Goal: Task Accomplishment & Management: Use online tool/utility

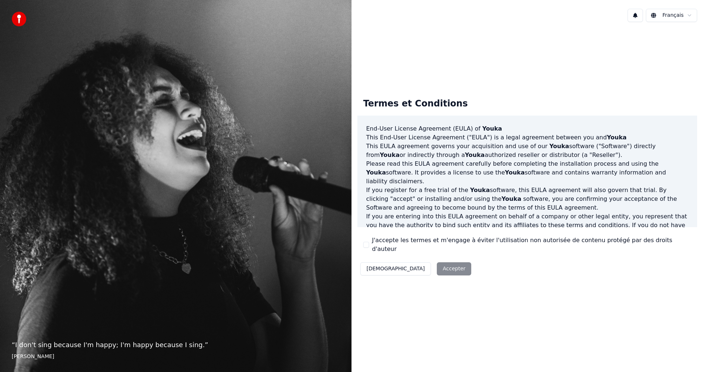
click at [422, 265] on div "Décliner Accepter" at bounding box center [415, 268] width 117 height 19
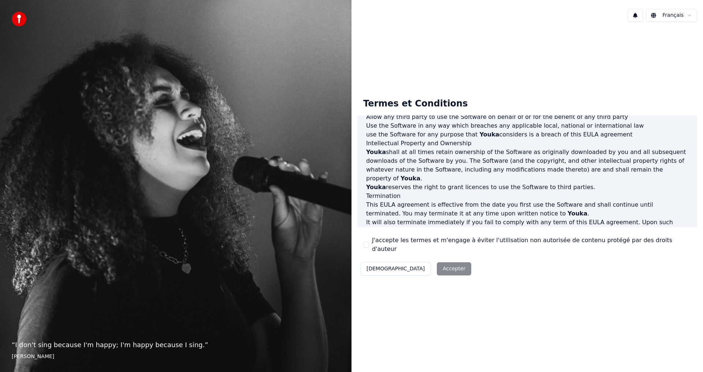
scroll to position [292, 0]
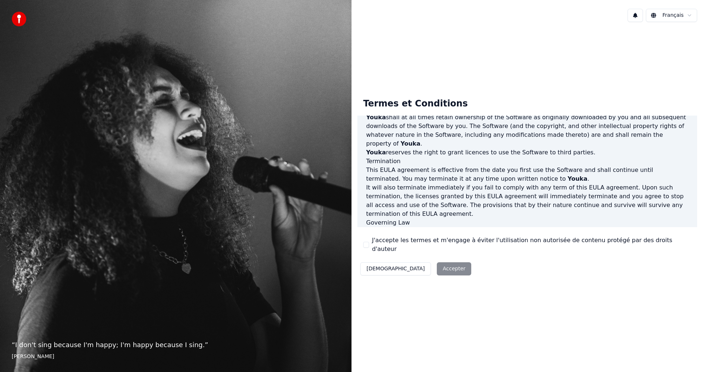
click at [416, 266] on div "Décliner Accepter" at bounding box center [415, 268] width 117 height 19
click at [419, 266] on div "Décliner Accepter" at bounding box center [415, 268] width 117 height 19
click at [405, 267] on div "Décliner Accepter" at bounding box center [415, 268] width 117 height 19
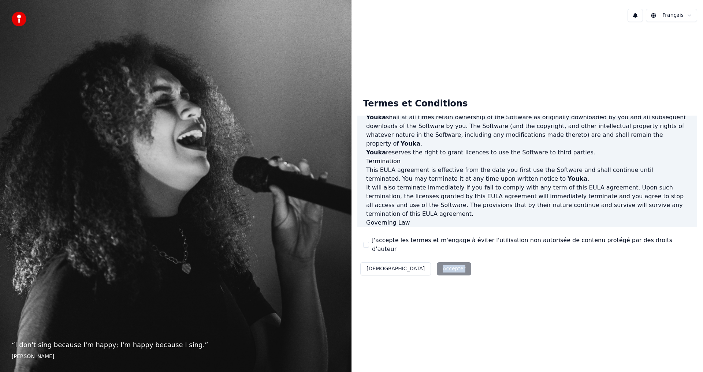
click at [412, 265] on div "Décliner Accepter" at bounding box center [415, 268] width 117 height 19
click at [379, 269] on button "Décliner" at bounding box center [395, 268] width 71 height 13
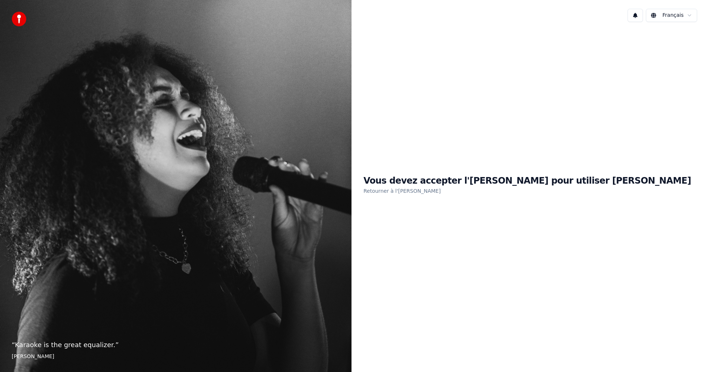
click at [441, 193] on link "Retourner à l'EULA" at bounding box center [401, 191] width 77 height 12
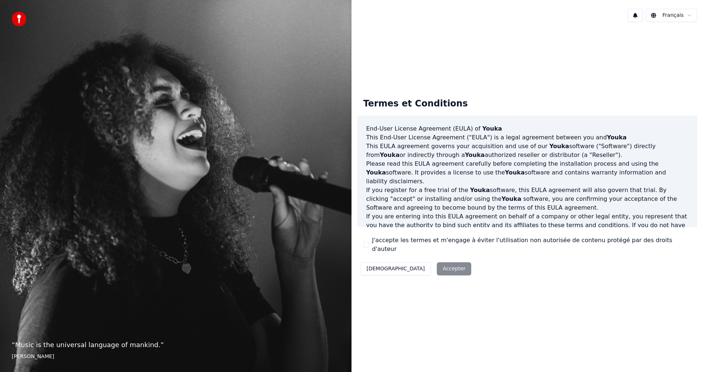
click at [419, 266] on div "Décliner Accepter" at bounding box center [415, 268] width 117 height 19
click at [418, 266] on div "Décliner Accepter" at bounding box center [415, 268] width 117 height 19
click at [409, 266] on div "Décliner Accepter" at bounding box center [415, 268] width 117 height 19
click at [384, 262] on button "Décliner" at bounding box center [395, 268] width 71 height 13
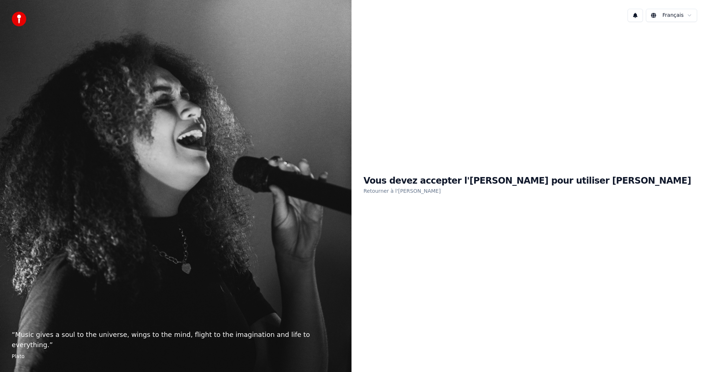
click at [393, 262] on div "Vous devez accepter l'EULA pour utiliser Youka Retourner à l'EULA" at bounding box center [526, 185] width 351 height 315
click at [441, 194] on link "Retourner à l'EULA" at bounding box center [401, 191] width 77 height 12
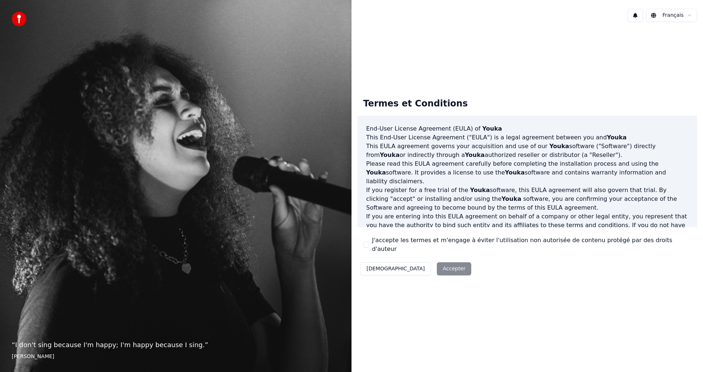
click at [427, 269] on div "Décliner Accepter" at bounding box center [415, 268] width 117 height 19
click at [420, 261] on div "Décliner Accepter" at bounding box center [415, 268] width 117 height 19
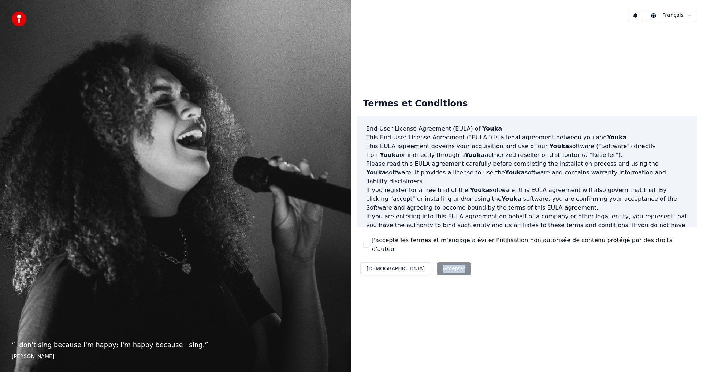
click at [420, 261] on div "Décliner Accepter" at bounding box center [415, 268] width 117 height 19
click at [413, 269] on div "Décliner Accepter" at bounding box center [415, 268] width 117 height 19
click at [410, 268] on div "Décliner Accepter" at bounding box center [415, 268] width 117 height 19
click at [403, 265] on div "Décliner Accepter" at bounding box center [415, 268] width 117 height 19
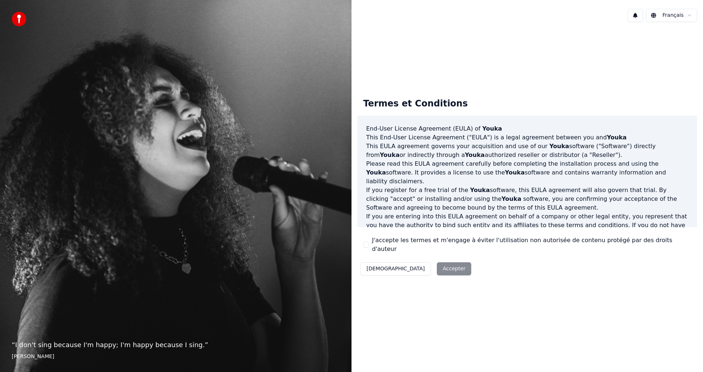
click at [400, 265] on div "Décliner Accepter" at bounding box center [415, 268] width 117 height 19
click at [412, 264] on div "Décliner Accepter" at bounding box center [415, 268] width 117 height 19
click at [413, 264] on div "Décliner Accepter" at bounding box center [415, 268] width 117 height 19
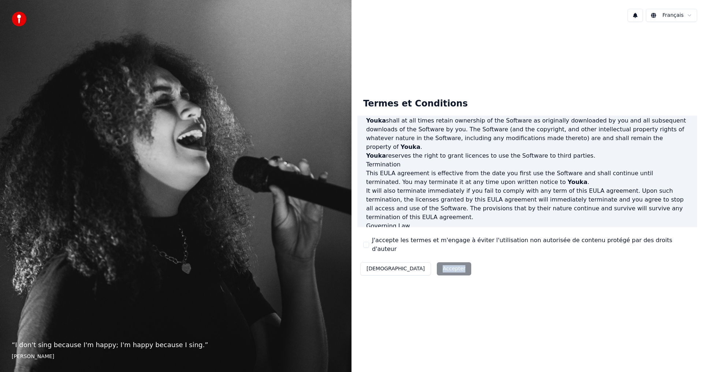
scroll to position [292, 0]
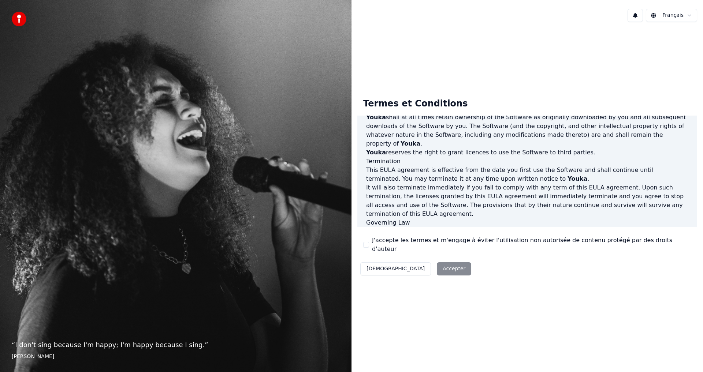
click at [484, 227] on p "This EULA agreement, and any dispute arising out of or in connection with this …" at bounding box center [527, 236] width 322 height 18
click at [485, 227] on p "This EULA agreement, and any dispute arising out of or in connection with this …" at bounding box center [527, 236] width 322 height 18
click at [484, 227] on p "This EULA agreement, and any dispute arising out of or in connection with this …" at bounding box center [527, 236] width 322 height 18
click at [421, 267] on div "Décliner Accepter" at bounding box center [415, 268] width 117 height 19
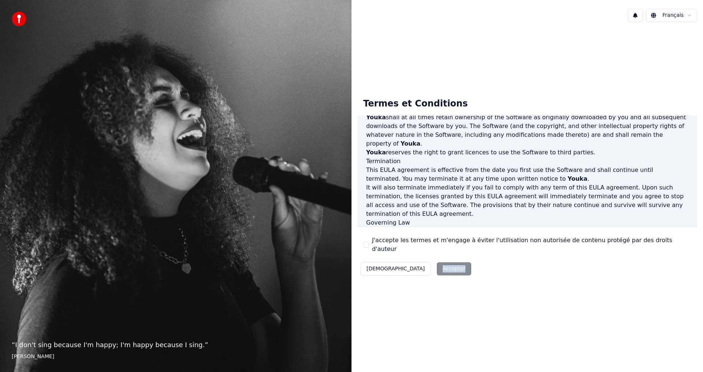
click at [421, 267] on div "Décliner Accepter" at bounding box center [415, 268] width 117 height 19
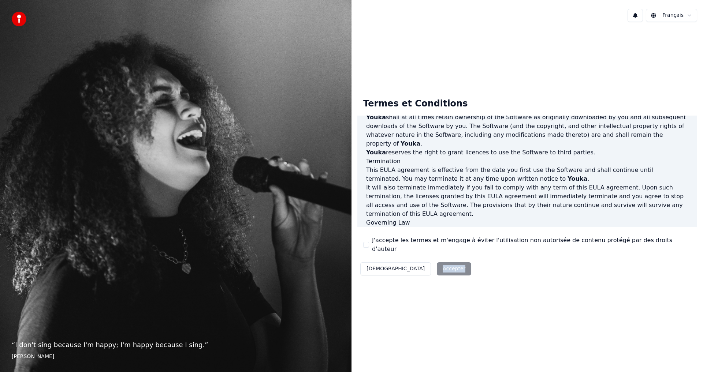
click at [422, 267] on div "Décliner Accepter" at bounding box center [415, 268] width 117 height 19
click at [417, 267] on div "Décliner Accepter" at bounding box center [415, 268] width 117 height 19
click at [407, 265] on div "Décliner Accepter" at bounding box center [415, 268] width 117 height 19
click at [405, 265] on div "Décliner Accepter" at bounding box center [415, 268] width 117 height 19
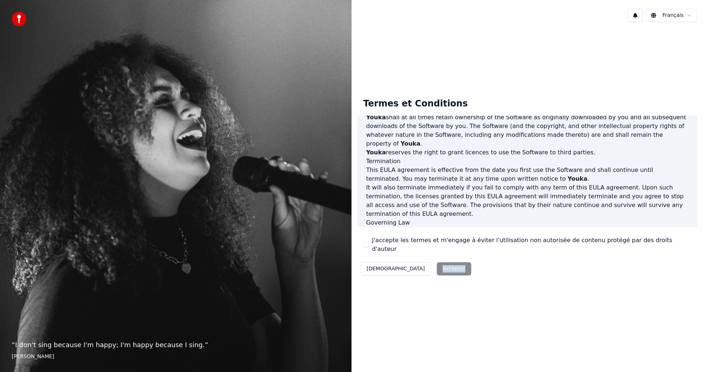
click at [405, 265] on div "Décliner Accepter" at bounding box center [415, 268] width 117 height 19
click at [408, 264] on div "Décliner Accepter" at bounding box center [415, 268] width 117 height 19
click at [410, 264] on div "Décliner Accepter" at bounding box center [415, 268] width 117 height 19
click at [449, 276] on div "Termes et Conditions End-User License Agreement (EULA) of Youka This End-User L…" at bounding box center [526, 185] width 351 height 198
click at [497, 292] on div "Termes et Conditions End-User License Agreement (EULA) of Youka This End-User L…" at bounding box center [526, 185] width 351 height 315
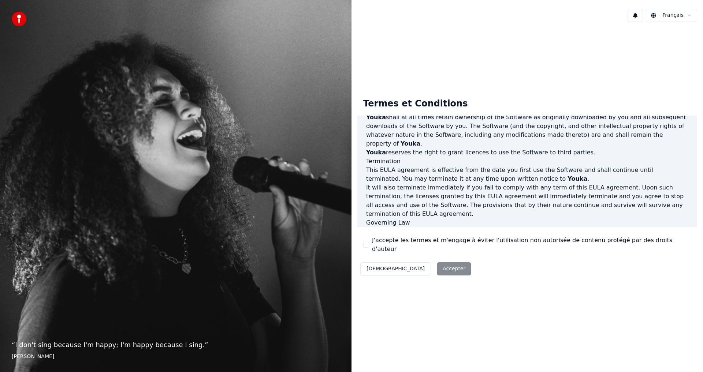
click at [683, 22] on div "Français" at bounding box center [526, 15] width 351 height 25
click at [640, 15] on button at bounding box center [634, 15] width 15 height 13
click at [663, 14] on html "“ I don't sing because I'm happy; I'm happy because I sing. ” William James Fra…" at bounding box center [351, 186] width 703 height 372
click at [668, 13] on html "“ I don't sing because I'm happy; I'm happy because I sing. ” William James Fra…" at bounding box center [351, 186] width 703 height 372
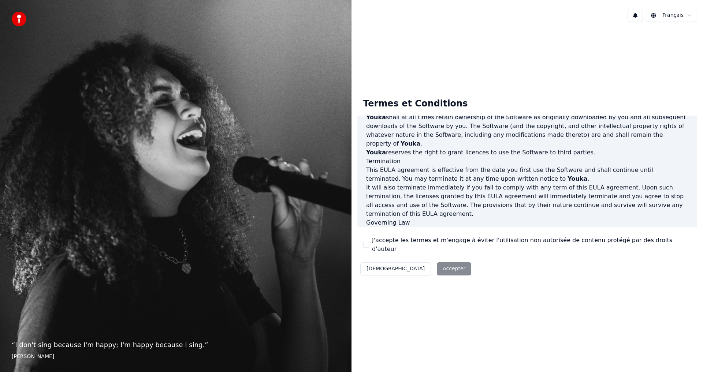
click at [418, 259] on div "Décliner Accepter" at bounding box center [415, 268] width 117 height 19
click at [420, 264] on div "Décliner Accepter" at bounding box center [415, 268] width 117 height 19
click at [421, 264] on div "Décliner Accepter" at bounding box center [415, 268] width 117 height 19
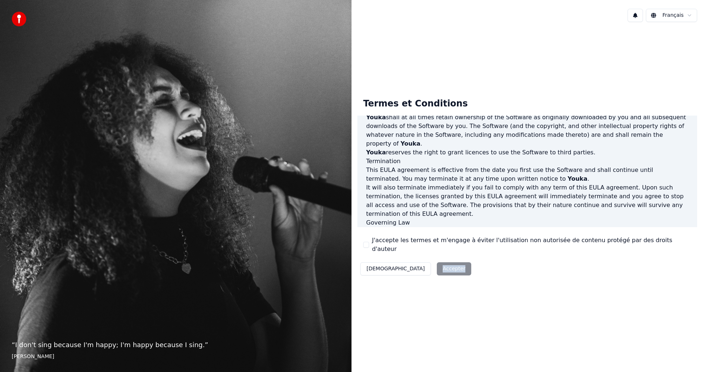
click at [421, 264] on div "Décliner Accepter" at bounding box center [415, 268] width 117 height 19
click at [422, 264] on div "Décliner Accepter" at bounding box center [415, 268] width 117 height 19
drag, startPoint x: 422, startPoint y: 263, endPoint x: 482, endPoint y: 318, distance: 81.1
click at [423, 263] on div "Décliner Accepter" at bounding box center [415, 268] width 117 height 19
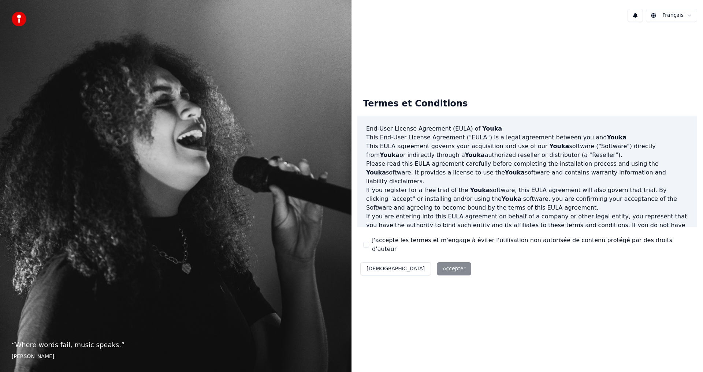
click at [423, 262] on div "Décliner Accepter" at bounding box center [415, 268] width 117 height 19
click at [413, 267] on div "Décliner Accepter" at bounding box center [415, 268] width 117 height 19
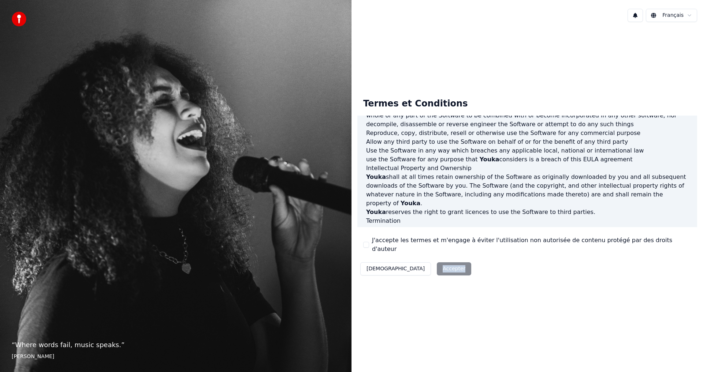
scroll to position [292, 0]
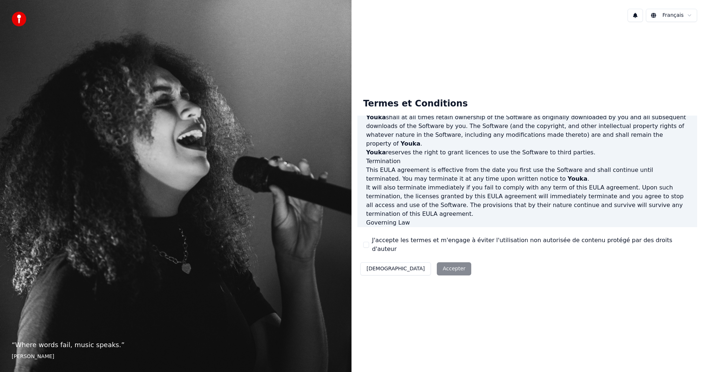
click at [482, 254] on div "Termes et Conditions End-User License Agreement (EULA) of Youka This End-User L…" at bounding box center [527, 185] width 340 height 186
click at [95, 329] on div "“ Where words fail, music speaks. ” Hans Christian Andersen" at bounding box center [175, 186] width 351 height 372
click at [80, 352] on blockquote "“ Where words fail, music speaks. ” Hans Christian Andersen" at bounding box center [176, 350] width 328 height 20
click at [22, 18] on img at bounding box center [19, 19] width 15 height 15
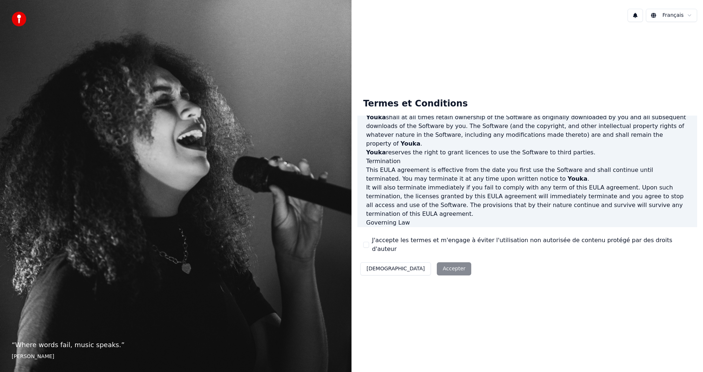
click at [22, 18] on img at bounding box center [19, 19] width 15 height 15
click at [382, 265] on button "Décliner" at bounding box center [395, 268] width 71 height 13
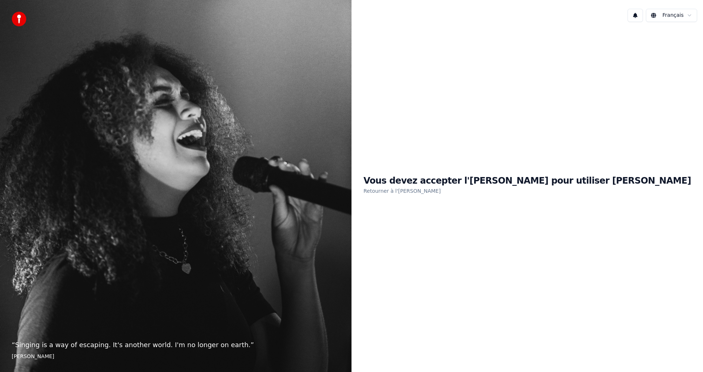
click at [441, 194] on link "Retourner à l'EULA" at bounding box center [401, 191] width 77 height 12
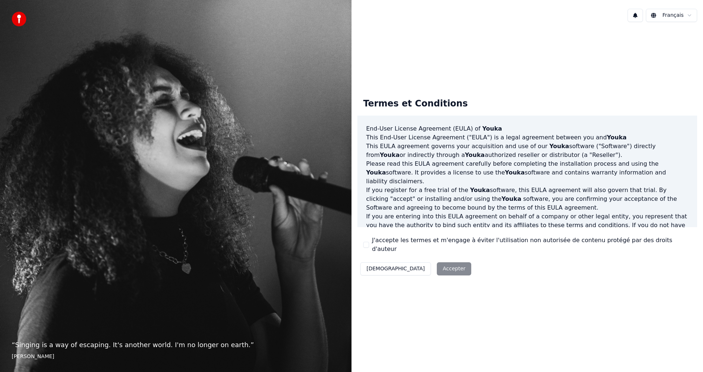
click at [444, 202] on p "If you register for a free trial of the Youka software, this EULA agreement wil…" at bounding box center [527, 199] width 322 height 26
click at [419, 249] on label "J'accepte les termes et m'engage à éviter l'utilisation non autorisée de conten…" at bounding box center [531, 245] width 319 height 18
click at [369, 248] on button "J'accepte les termes et m'engage à éviter l'utilisation non autorisée de conten…" at bounding box center [366, 245] width 6 height 6
click at [437, 265] on button "Accepter" at bounding box center [454, 268] width 34 height 13
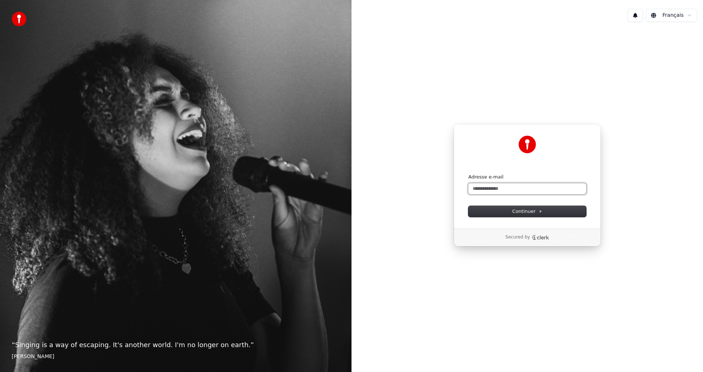
click at [499, 187] on input "Adresse e-mail" at bounding box center [527, 188] width 118 height 11
drag, startPoint x: 542, startPoint y: 191, endPoint x: 419, endPoint y: 212, distance: 125.0
click at [419, 212] on div "**********" at bounding box center [526, 185] width 351 height 315
click at [566, 216] on button "Continuer" at bounding box center [527, 211] width 118 height 11
type input "**********"
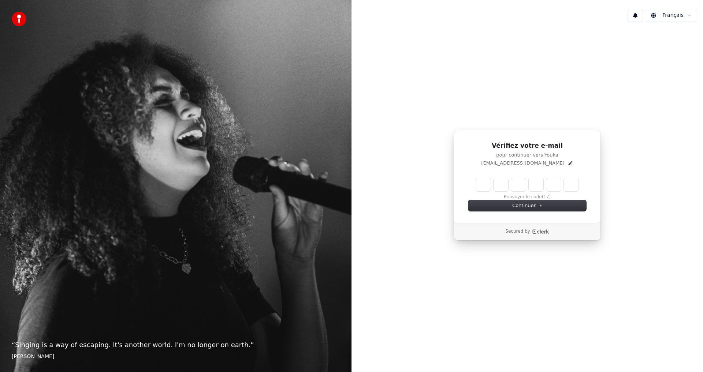
click at [475, 186] on div "Renvoyer le code (17)" at bounding box center [527, 189] width 118 height 22
click at [477, 186] on input "Enter verification code" at bounding box center [534, 184] width 117 height 13
type input "******"
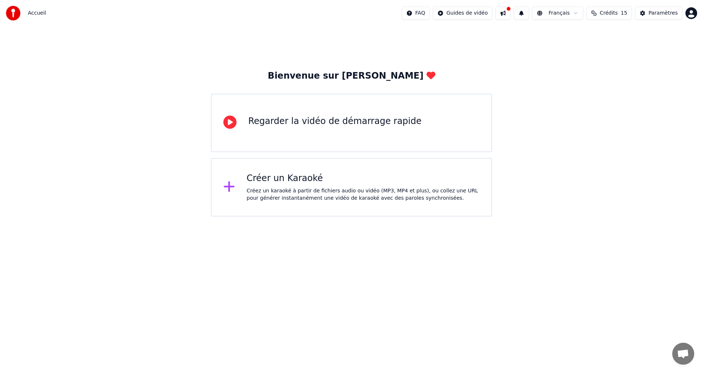
click at [284, 172] on div "Créer un Karaoké Créez un karaoké à partir de fichiers audio ou vidéo (MP3, MP4…" at bounding box center [351, 187] width 281 height 59
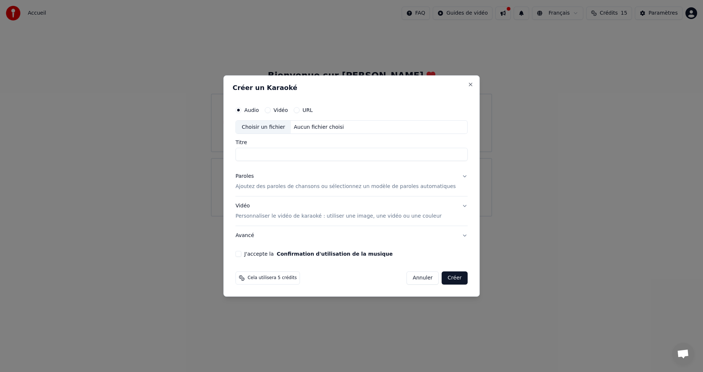
click at [259, 128] on div "Choisir un fichier" at bounding box center [263, 127] width 55 height 13
type input "**********"
click at [347, 187] on p "Ajoutez des paroles de chansons ou sélectionnez un modèle de paroles automatiqu…" at bounding box center [345, 186] width 220 height 7
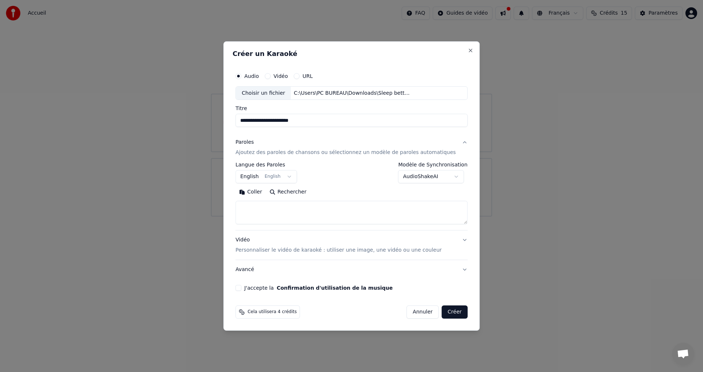
click at [260, 194] on button "Coller" at bounding box center [250, 193] width 30 height 12
click at [247, 272] on button "Avancé" at bounding box center [351, 269] width 232 height 19
type textarea "**********"
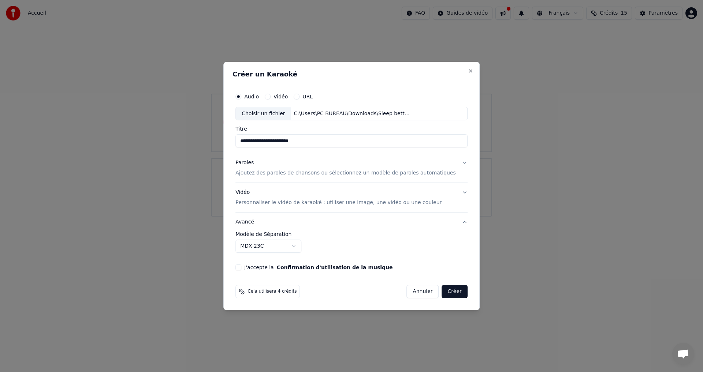
click at [449, 292] on button "Créer" at bounding box center [455, 291] width 26 height 13
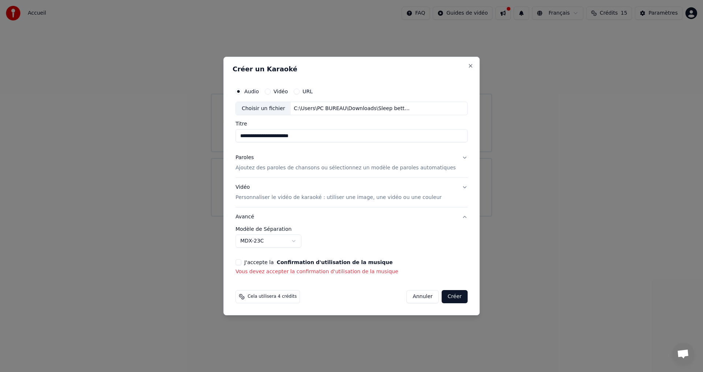
click at [241, 263] on button "J'accepte la Confirmation d'utilisation de la musique" at bounding box center [238, 262] width 6 height 6
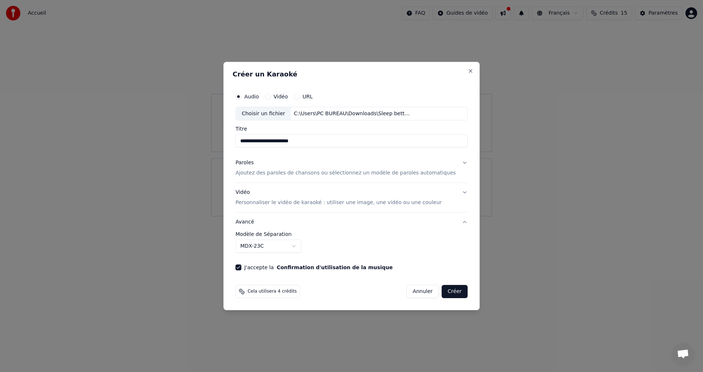
click at [443, 291] on button "Créer" at bounding box center [455, 291] width 26 height 13
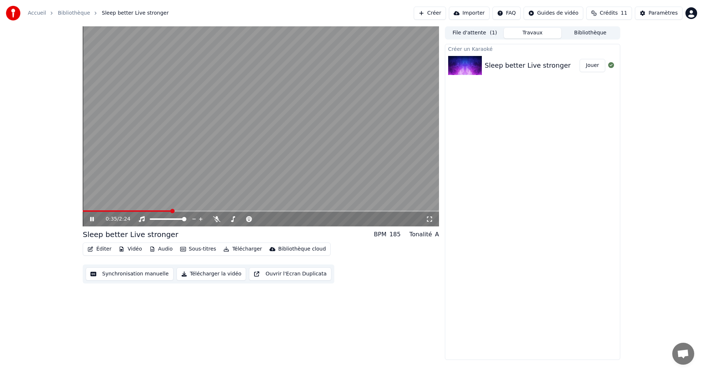
click at [151, 247] on icon "button" at bounding box center [152, 249] width 6 height 5
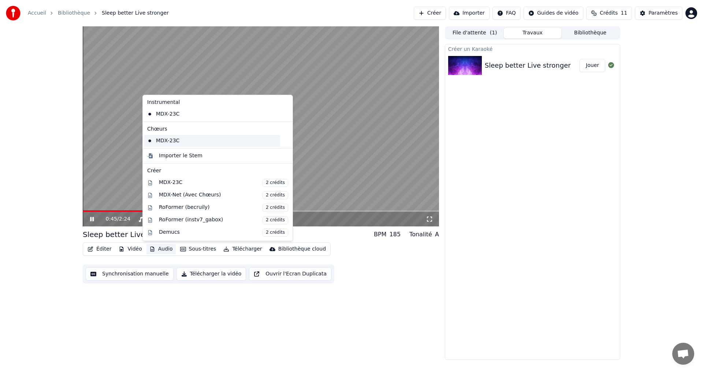
click at [163, 140] on div "MDX-23C" at bounding box center [212, 141] width 136 height 12
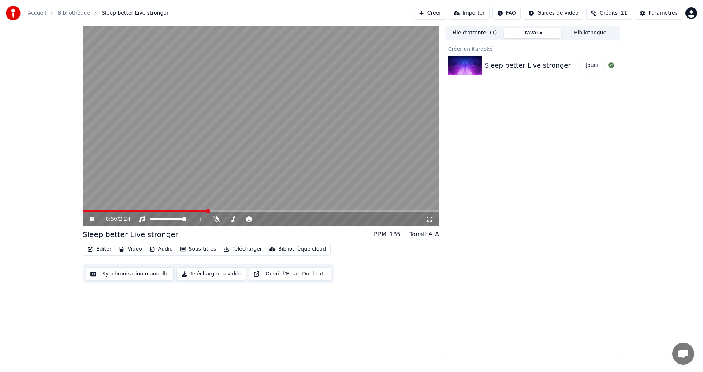
click at [94, 219] on icon at bounding box center [92, 219] width 4 height 4
click at [157, 250] on button "Audio" at bounding box center [160, 249] width 29 height 10
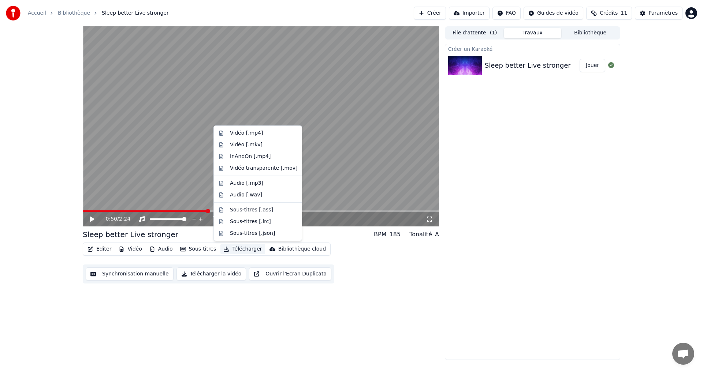
click at [295, 306] on div "0:50 / 2:24 Sleep better Live stronger BPM 185 Tonalité A Éditer Vidéo Audio So…" at bounding box center [261, 193] width 356 height 334
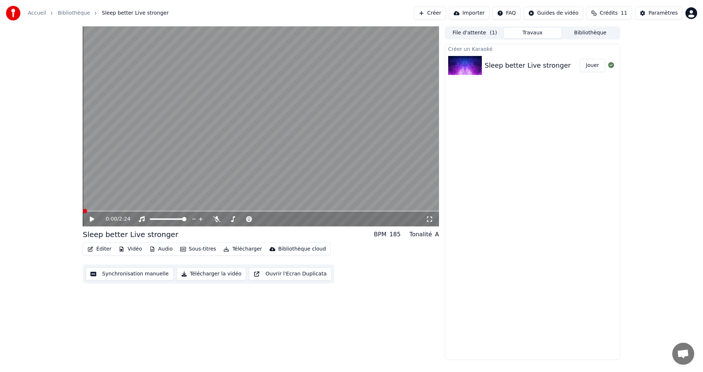
click at [83, 213] on span at bounding box center [85, 211] width 4 height 4
click at [88, 218] on div "0:00 / 2:24" at bounding box center [261, 219] width 350 height 7
click at [94, 220] on icon at bounding box center [97, 219] width 17 height 6
click at [89, 218] on icon at bounding box center [97, 219] width 17 height 6
drag, startPoint x: 216, startPoint y: 220, endPoint x: 222, endPoint y: 219, distance: 6.6
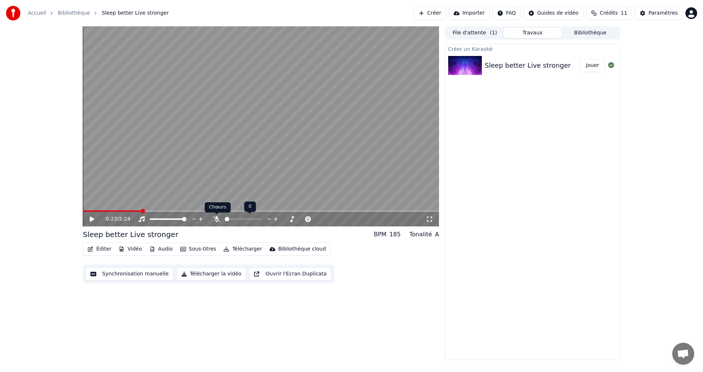
click at [222, 219] on div at bounding box center [249, 219] width 59 height 7
click at [212, 221] on div "0:23 / 2:24" at bounding box center [266, 219] width 320 height 7
click at [213, 221] on icon at bounding box center [216, 219] width 7 height 6
click at [89, 218] on icon at bounding box center [97, 219] width 17 height 6
click at [90, 221] on icon at bounding box center [92, 219] width 4 height 4
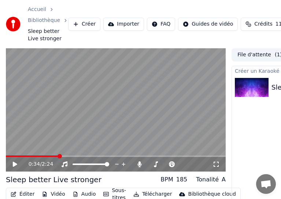
drag, startPoint x: 55, startPoint y: 154, endPoint x: 32, endPoint y: 158, distance: 23.0
click at [31, 161] on div "0:34 / 2:24" at bounding box center [116, 110] width 220 height 124
drag, startPoint x: 57, startPoint y: 153, endPoint x: 21, endPoint y: 159, distance: 36.3
click at [21, 159] on div "0:34 / 2:24" at bounding box center [116, 110] width 220 height 124
click at [6, 158] on span at bounding box center [8, 156] width 4 height 4
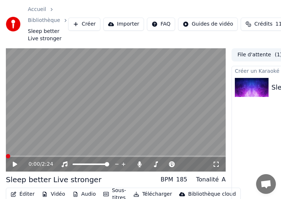
click at [12, 167] on icon at bounding box center [20, 164] width 17 height 6
click at [180, 1] on div "Accueil Bibliothèque Sleep better Live stronger Créer Importer FAQ Guides de vi…" at bounding box center [140, 24] width 281 height 48
click at [12, 167] on icon at bounding box center [20, 164] width 17 height 6
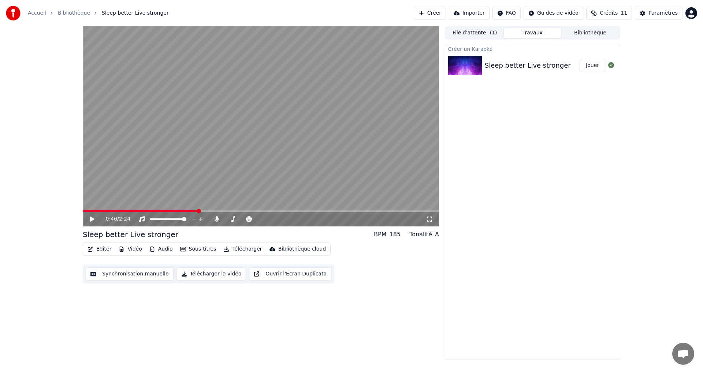
click at [446, 14] on button "Créer" at bounding box center [429, 13] width 32 height 13
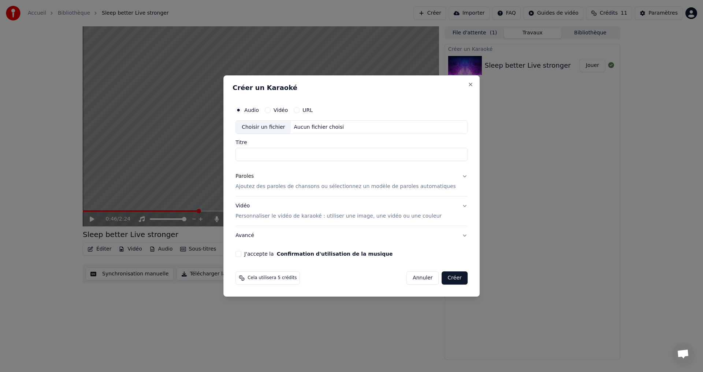
click at [272, 127] on div "Choisir un fichier" at bounding box center [263, 127] width 55 height 13
type input "**********"
click at [316, 186] on p "Ajoutez des paroles de chansons ou sélectionnez un modèle de paroles automatiqu…" at bounding box center [345, 186] width 220 height 7
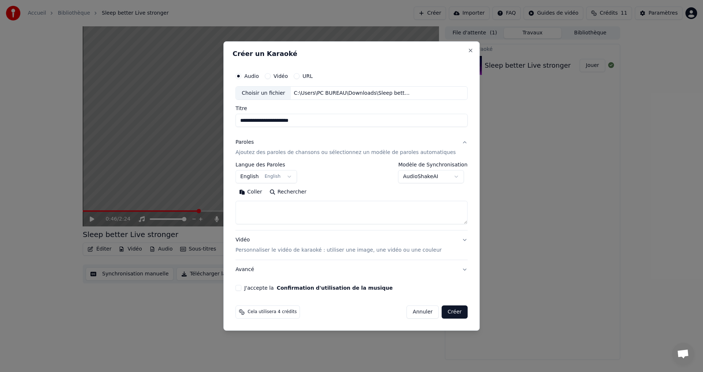
click at [290, 175] on body "**********" at bounding box center [351, 186] width 703 height 372
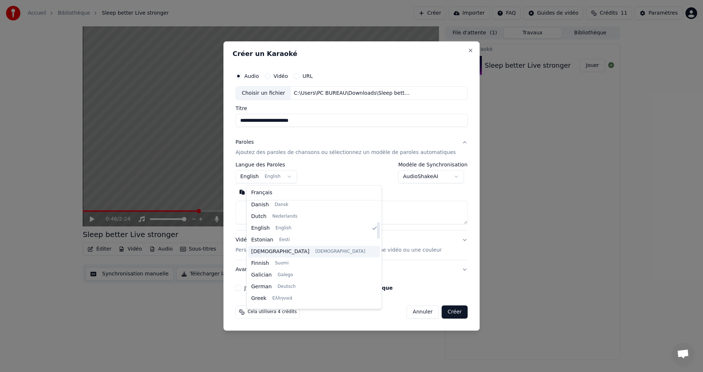
scroll to position [95, 0]
click at [390, 195] on body "**********" at bounding box center [351, 186] width 703 height 372
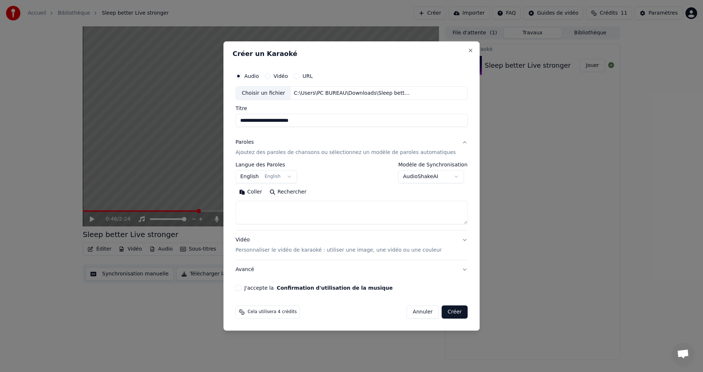
click at [295, 174] on button "English English" at bounding box center [265, 177] width 61 height 13
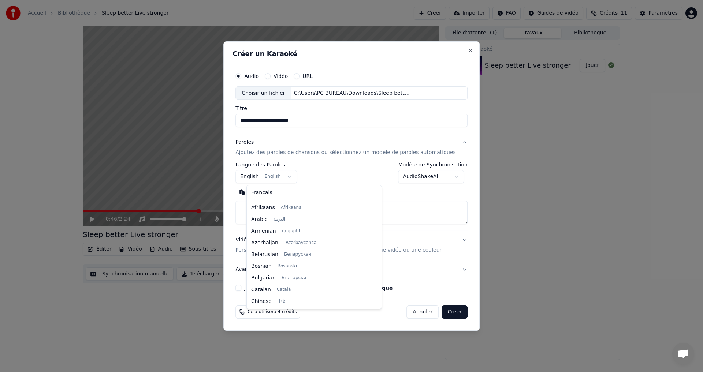
scroll to position [59, 0]
select select "**"
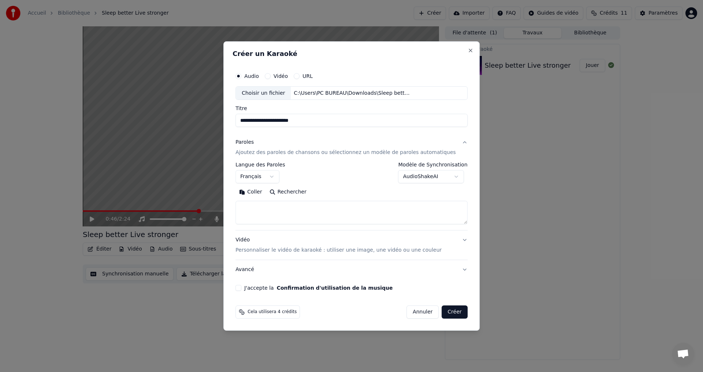
click at [261, 195] on button "Coller" at bounding box center [250, 193] width 30 height 12
click at [448, 314] on button "Créer" at bounding box center [455, 312] width 26 height 13
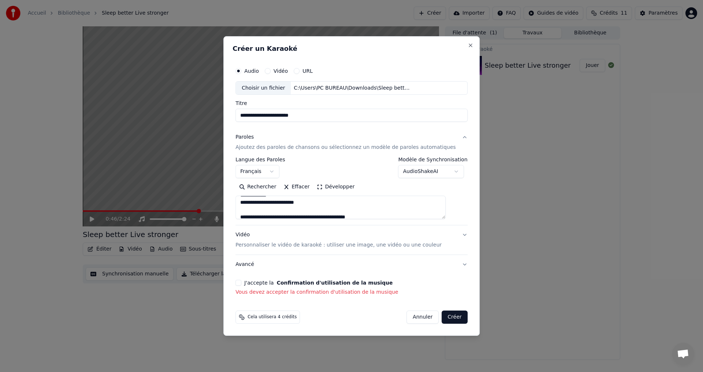
click at [241, 285] on button "J'accepte la Confirmation d'utilisation de la musique" at bounding box center [238, 283] width 6 height 6
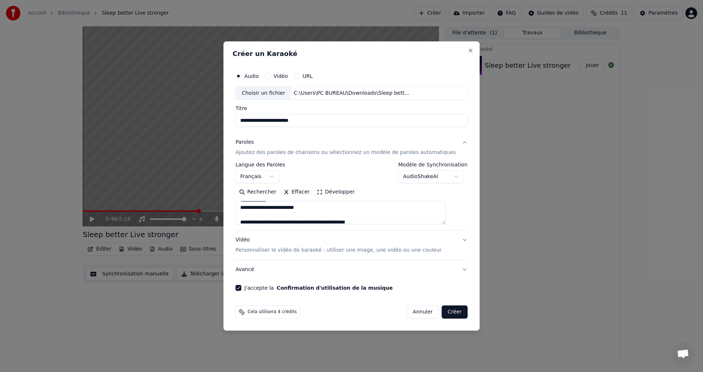
click at [450, 314] on button "Créer" at bounding box center [455, 312] width 26 height 13
type textarea "**********"
select select
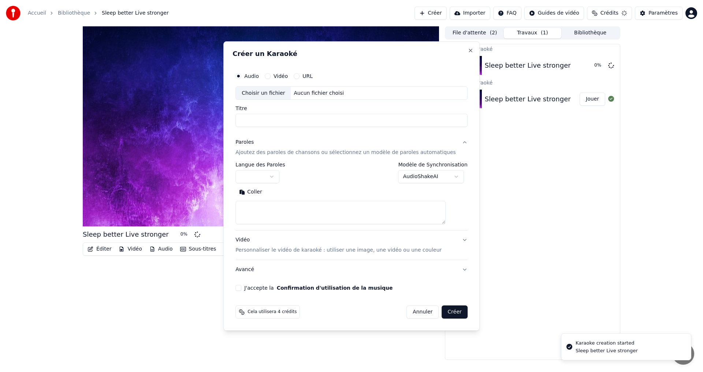
scroll to position [0, 0]
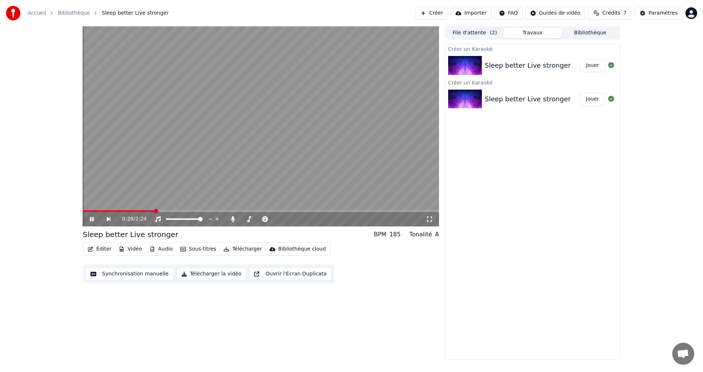
click at [464, 105] on img at bounding box center [465, 99] width 34 height 19
click at [472, 71] on img at bounding box center [465, 65] width 34 height 19
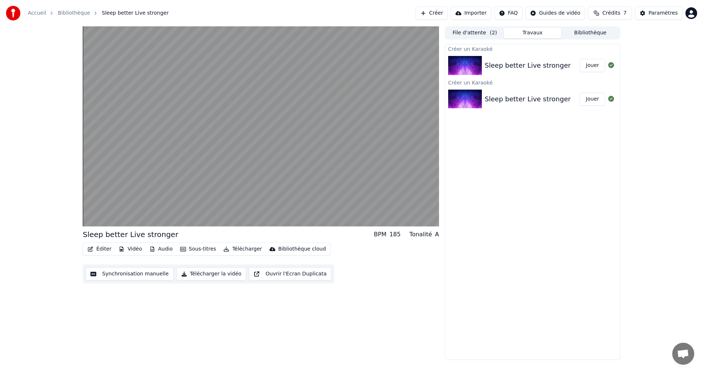
click at [591, 63] on button "Jouer" at bounding box center [592, 65] width 26 height 13
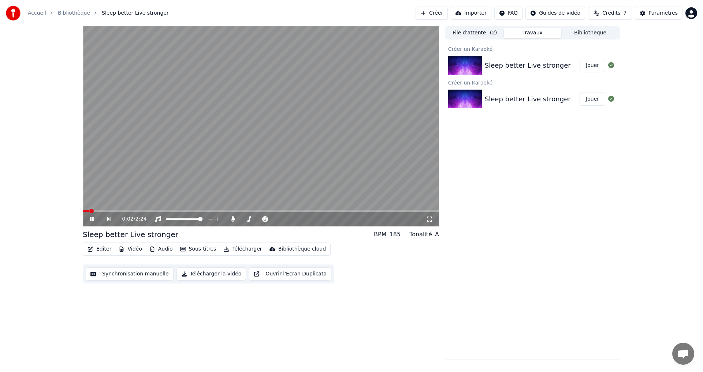
click at [105, 210] on span at bounding box center [261, 210] width 356 height 1
click at [58, 205] on div "0:09 / 2:24 Sleep better Live stronger BPM 185 Tonalité A Éditer Vidéo Audio So…" at bounding box center [351, 193] width 703 height 334
click at [92, 222] on icon at bounding box center [97, 219] width 17 height 6
click at [657, 258] on div "0:21 / 2:24 Sleep better Live stronger BPM 185 Tonalité A Éditer Vidéo Audio So…" at bounding box center [351, 193] width 703 height 334
click at [596, 102] on button "Jouer" at bounding box center [592, 99] width 26 height 13
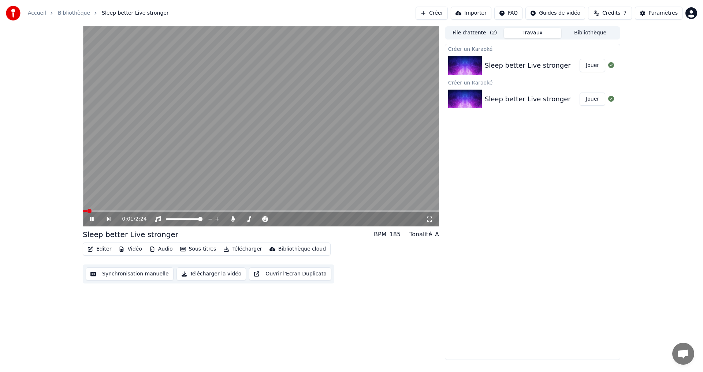
click at [101, 211] on span at bounding box center [261, 210] width 356 height 1
click at [114, 212] on div "0:08 / 2:24" at bounding box center [261, 219] width 356 height 15
click at [93, 221] on icon at bounding box center [92, 219] width 4 height 4
click at [438, 14] on button "Créer" at bounding box center [431, 13] width 32 height 13
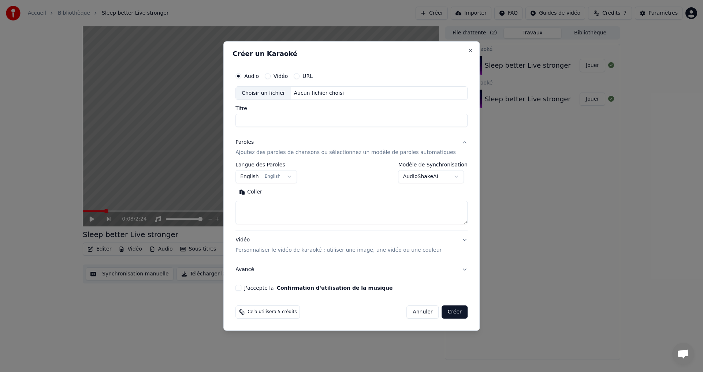
click at [268, 92] on div "Choisir un fichier" at bounding box center [263, 93] width 55 height 13
type input "**********"
click at [257, 193] on button "Coller" at bounding box center [250, 193] width 30 height 12
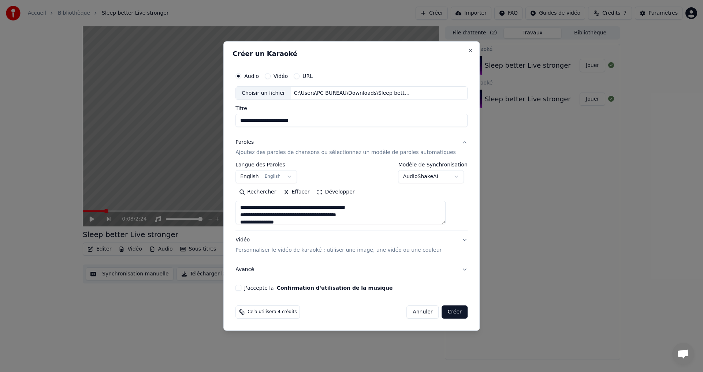
type textarea "**********"
click at [297, 179] on body "**********" at bounding box center [351, 186] width 703 height 372
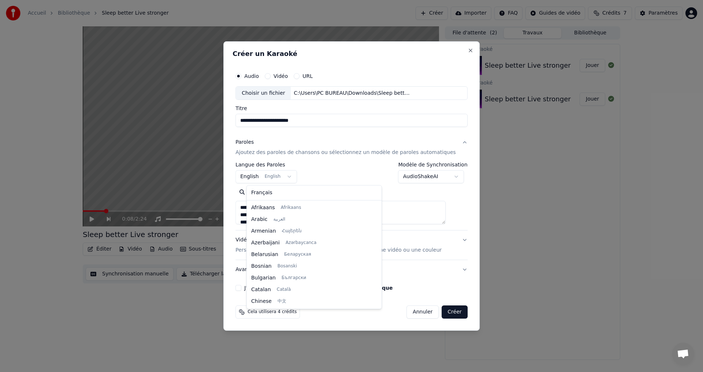
scroll to position [59, 0]
select select "**"
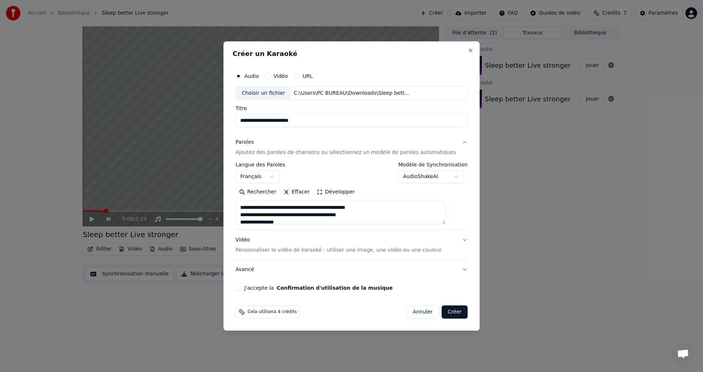
type textarea "**********"
click at [423, 179] on body "**********" at bounding box center [351, 186] width 703 height 372
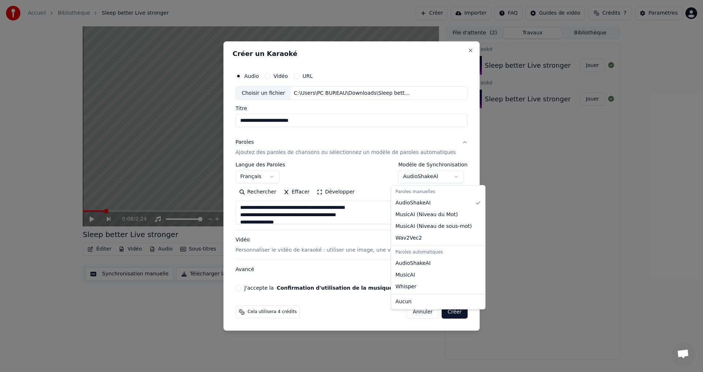
click at [317, 171] on body "**********" at bounding box center [351, 186] width 703 height 372
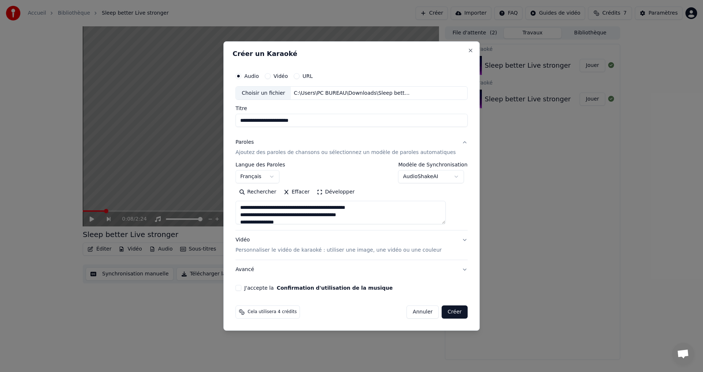
click at [408, 180] on body "**********" at bounding box center [351, 186] width 703 height 372
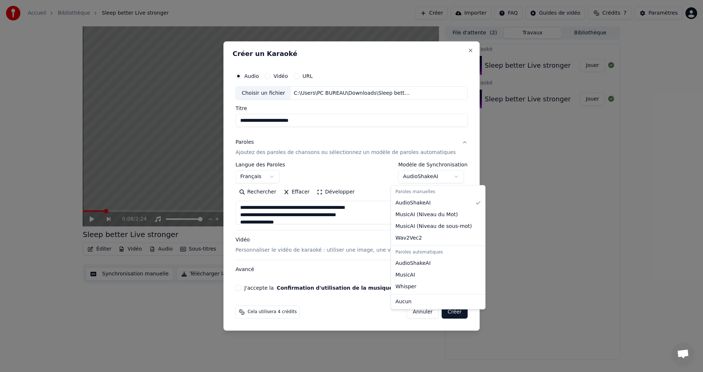
click at [364, 269] on body "**********" at bounding box center [351, 186] width 703 height 372
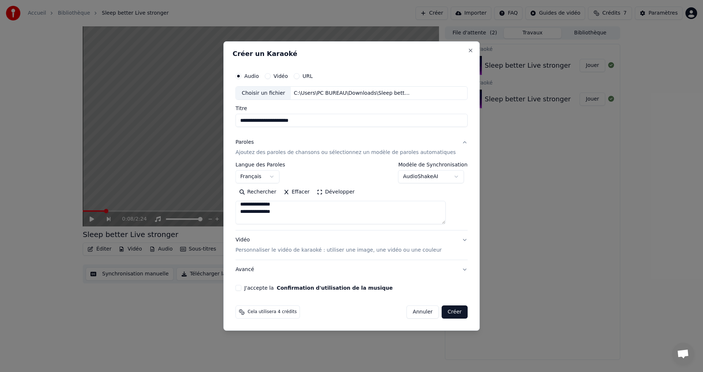
scroll to position [0, 0]
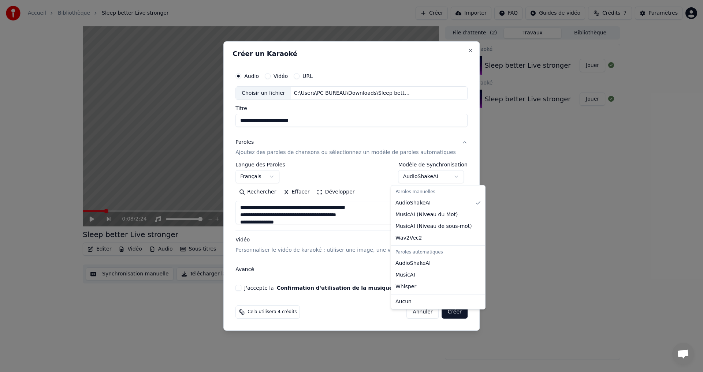
click at [420, 173] on body "**********" at bounding box center [351, 186] width 703 height 372
select select "****"
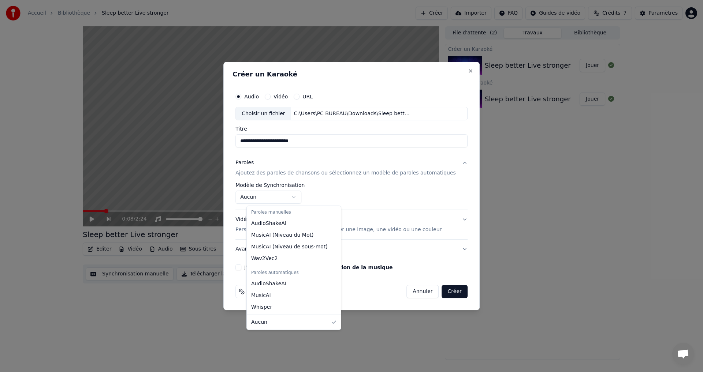
click at [289, 198] on body "**********" at bounding box center [351, 186] width 703 height 372
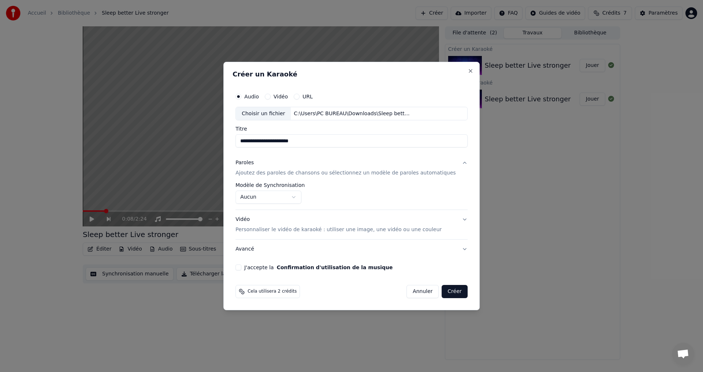
click at [264, 172] on p "Ajoutez des paroles de chansons ou sélectionnez un modèle de paroles automatiqu…" at bounding box center [345, 173] width 220 height 7
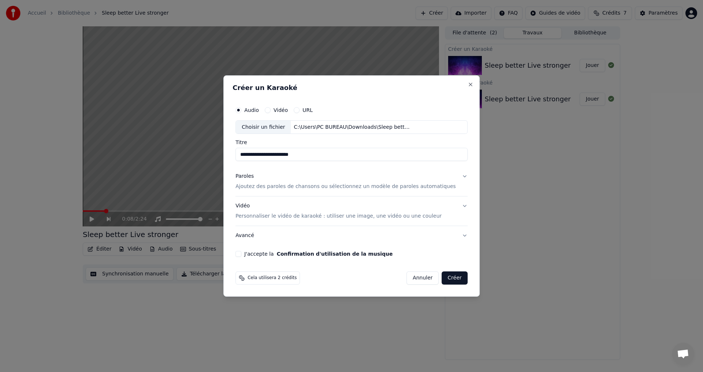
click at [280, 188] on p "Ajoutez des paroles de chansons ou sélectionnez un modèle de paroles automatiqu…" at bounding box center [345, 186] width 220 height 7
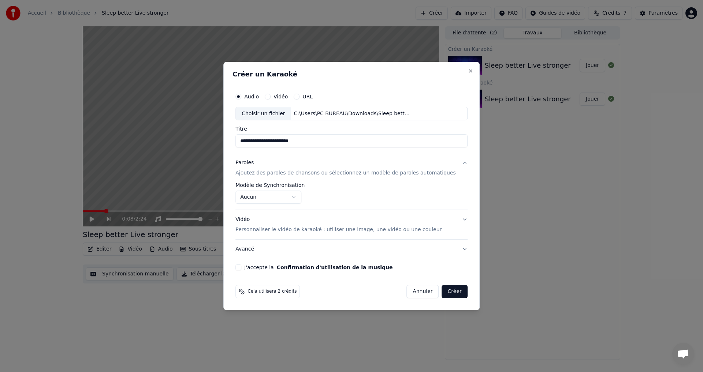
click at [254, 162] on div "Paroles" at bounding box center [244, 163] width 18 height 7
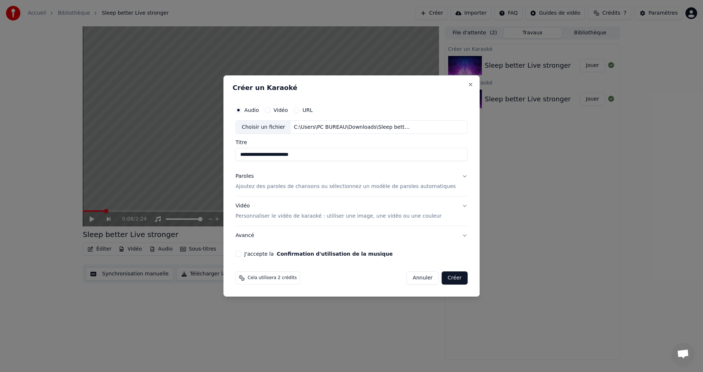
click at [254, 177] on div "Paroles" at bounding box center [244, 176] width 18 height 7
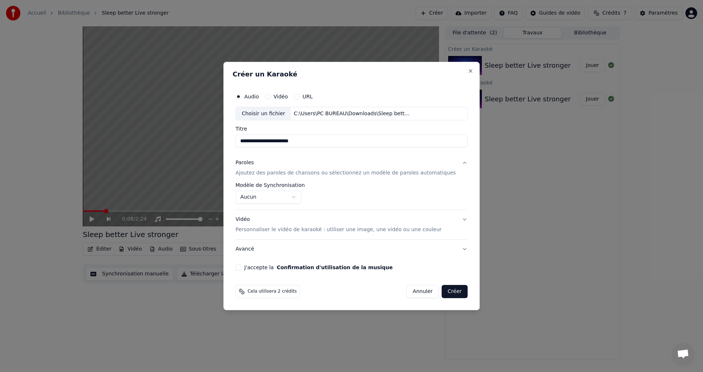
click at [299, 192] on body "**********" at bounding box center [351, 186] width 703 height 372
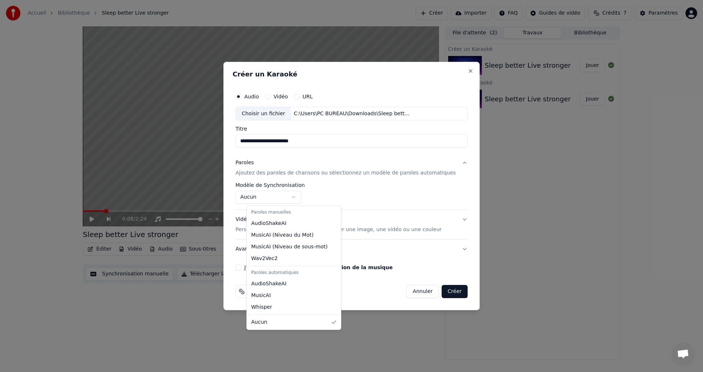
select select "**********"
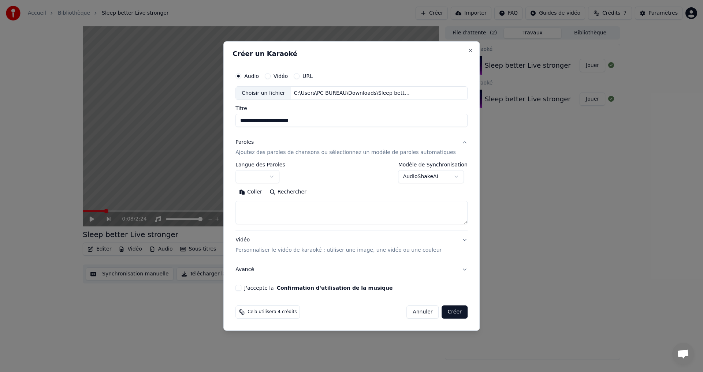
click at [285, 180] on body "**********" at bounding box center [351, 186] width 703 height 372
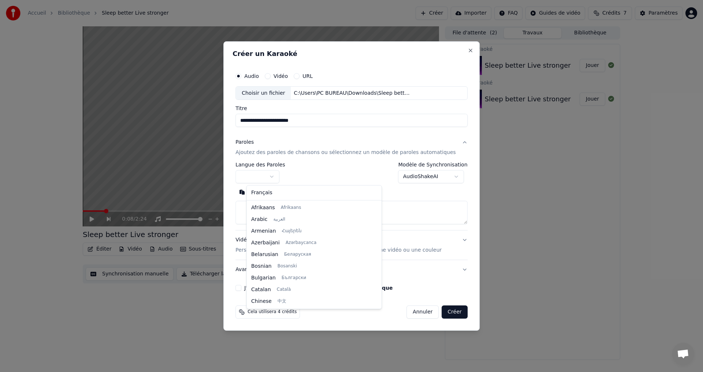
select select "**"
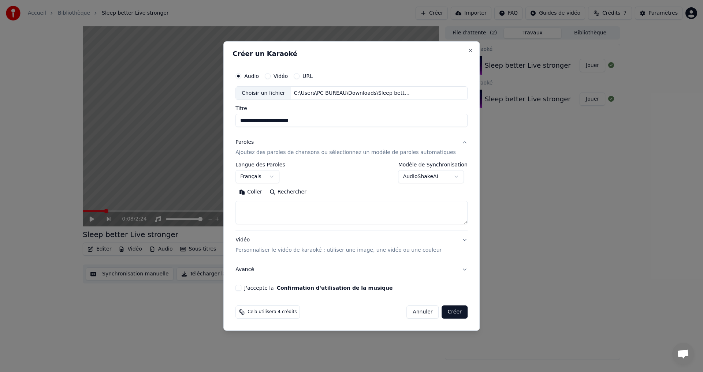
click at [256, 190] on button "Coller" at bounding box center [250, 193] width 30 height 12
click at [241, 288] on button "J'accepte la Confirmation d'utilisation de la musique" at bounding box center [238, 288] width 6 height 6
click at [451, 318] on button "Créer" at bounding box center [455, 312] width 26 height 13
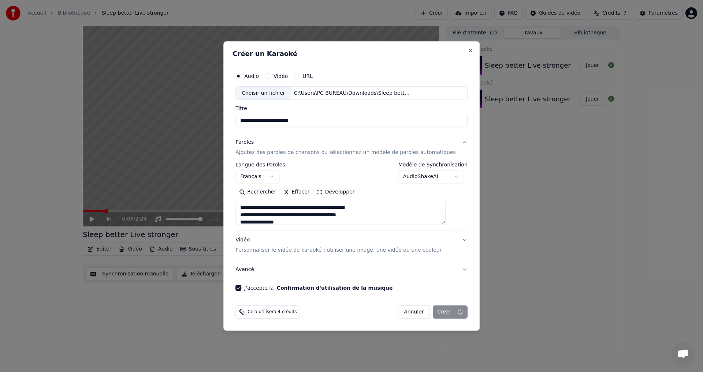
type textarea "**********"
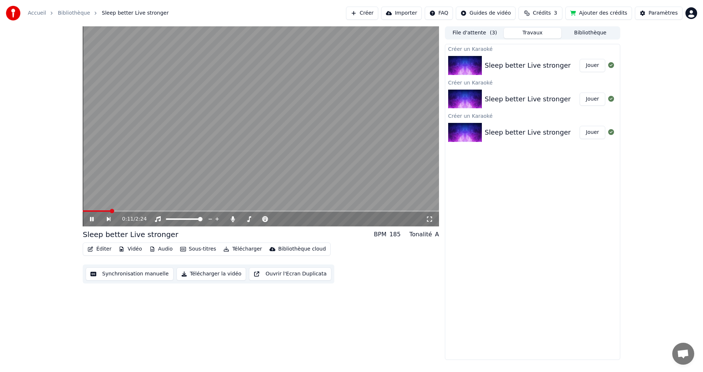
click at [193, 250] on button "Sous-titres" at bounding box center [198, 249] width 42 height 10
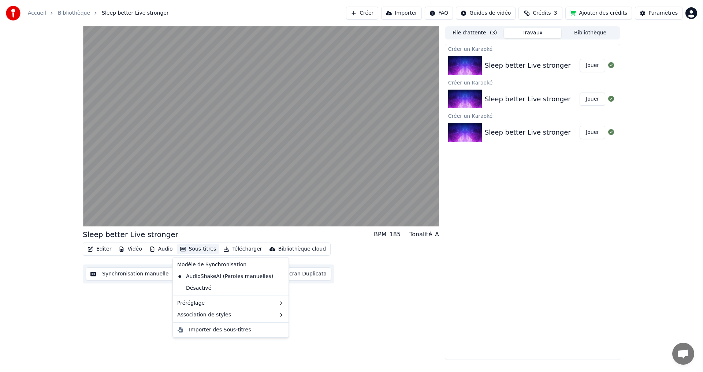
click at [414, 319] on div "Sleep better Live stronger BPM 185 Tonalité A Éditer Vidéo Audio Sous-titres Té…" at bounding box center [261, 193] width 356 height 334
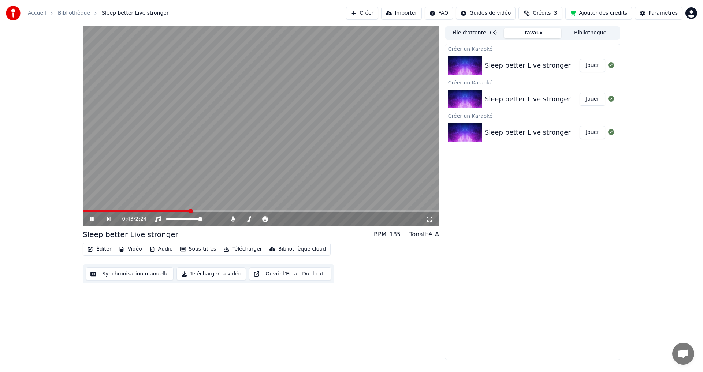
click at [93, 218] on icon at bounding box center [92, 219] width 4 height 4
click at [378, 14] on button "Créer" at bounding box center [362, 13] width 32 height 13
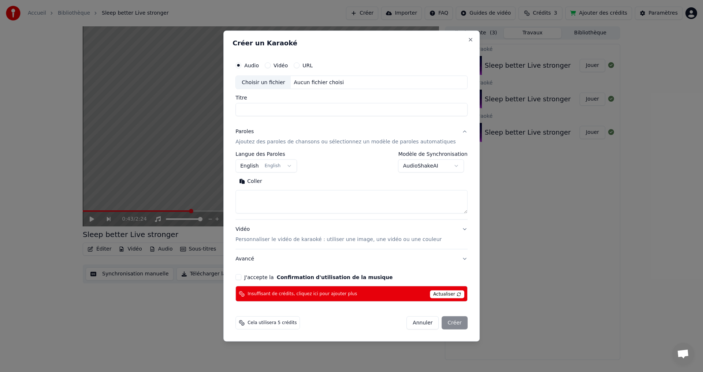
click at [443, 296] on span "Actualiser" at bounding box center [447, 295] width 34 height 8
click at [463, 40] on div "**********" at bounding box center [351, 185] width 256 height 311
click at [463, 39] on div "**********" at bounding box center [351, 185] width 256 height 311
click at [467, 39] on button "Close" at bounding box center [470, 40] width 6 height 6
select select
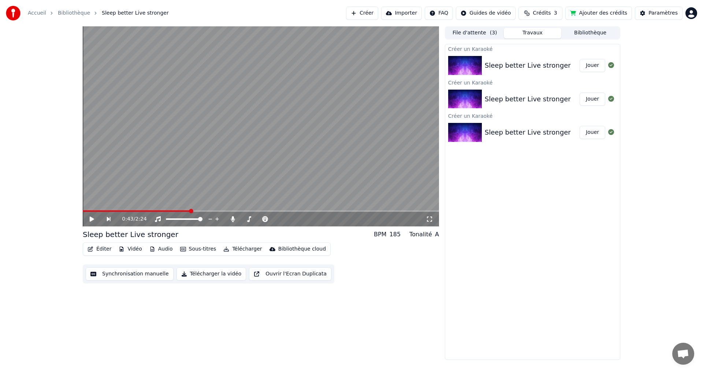
click at [550, 15] on span "Crédits" at bounding box center [541, 13] width 18 height 7
click at [547, 68] on button "Actualiser" at bounding box center [548, 67] width 44 height 13
click at [580, 181] on div "Créer un Karaoké Sleep better Live stronger Jouer Créer un Karaoké Sleep better…" at bounding box center [532, 202] width 175 height 316
click at [610, 10] on button "Ajouter des crédits" at bounding box center [598, 13] width 67 height 13
click at [83, 209] on span at bounding box center [85, 211] width 4 height 4
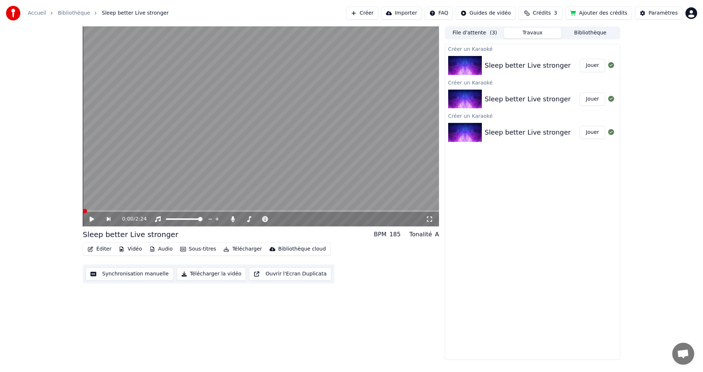
click at [89, 222] on icon at bounding box center [97, 219] width 17 height 6
